Goal: Task Accomplishment & Management: Use online tool/utility

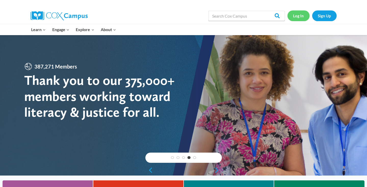
click at [297, 14] on link "Log In" at bounding box center [298, 15] width 22 height 10
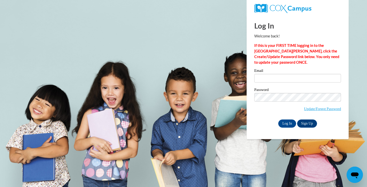
type input "erintuin@icloud.com"
click at [278, 119] on input "Log In" at bounding box center [287, 123] width 18 height 8
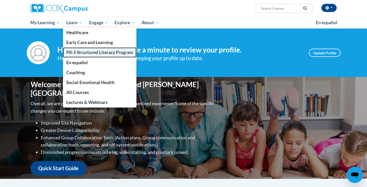
click at [93, 50] on span "PK-5 Structured Literacy Program" at bounding box center [99, 52] width 67 height 5
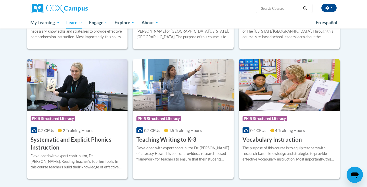
scroll to position [522, 0]
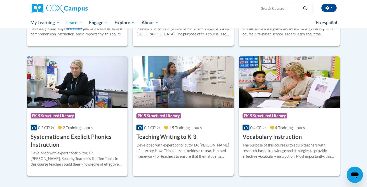
click at [88, 102] on img at bounding box center [77, 82] width 101 height 52
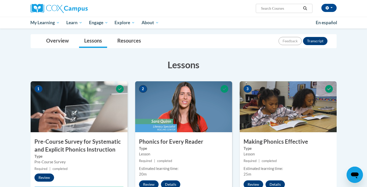
scroll to position [41, 0]
